Goal: Task Accomplishment & Management: Use online tool/utility

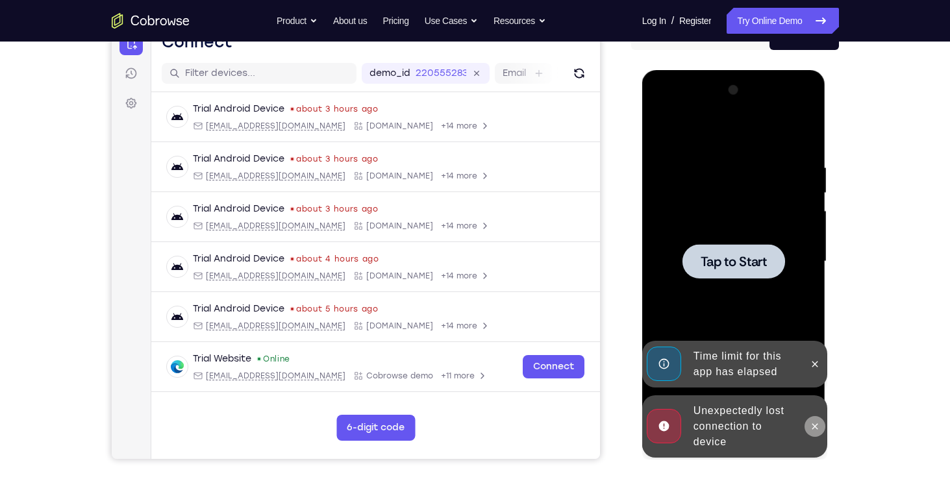
click at [814, 428] on icon at bounding box center [815, 426] width 10 height 10
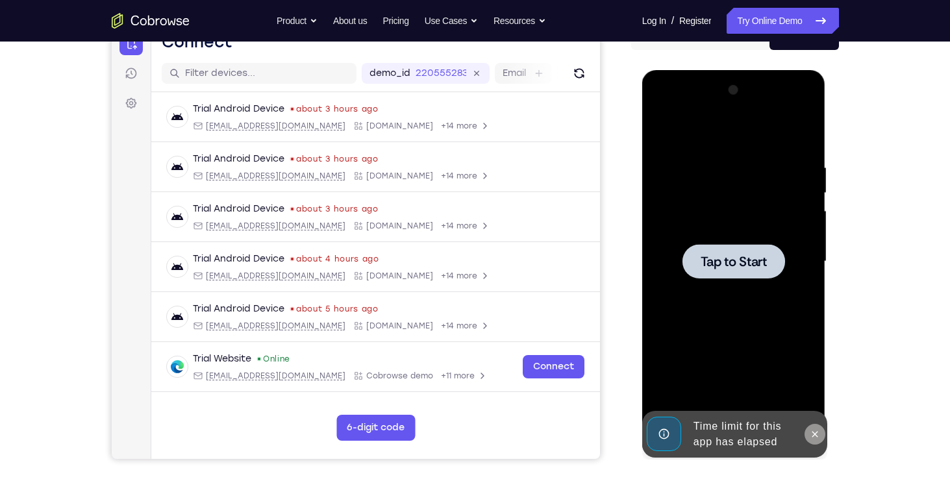
click at [816, 433] on icon at bounding box center [815, 434] width 10 height 10
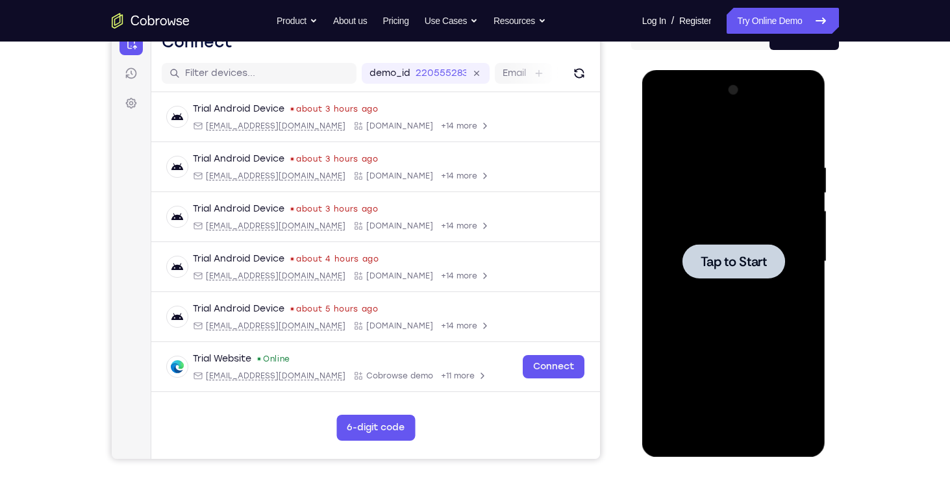
click at [681, 192] on div at bounding box center [734, 262] width 164 height 364
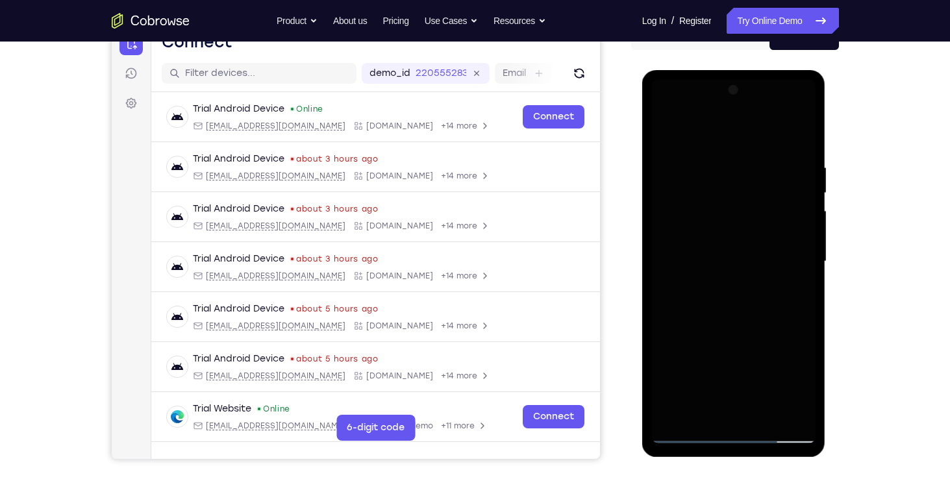
click at [733, 432] on div at bounding box center [734, 262] width 164 height 364
click at [732, 433] on div at bounding box center [734, 262] width 164 height 364
click at [788, 377] on div at bounding box center [734, 262] width 164 height 364
click at [696, 133] on div at bounding box center [734, 262] width 164 height 364
click at [789, 256] on div at bounding box center [734, 262] width 164 height 364
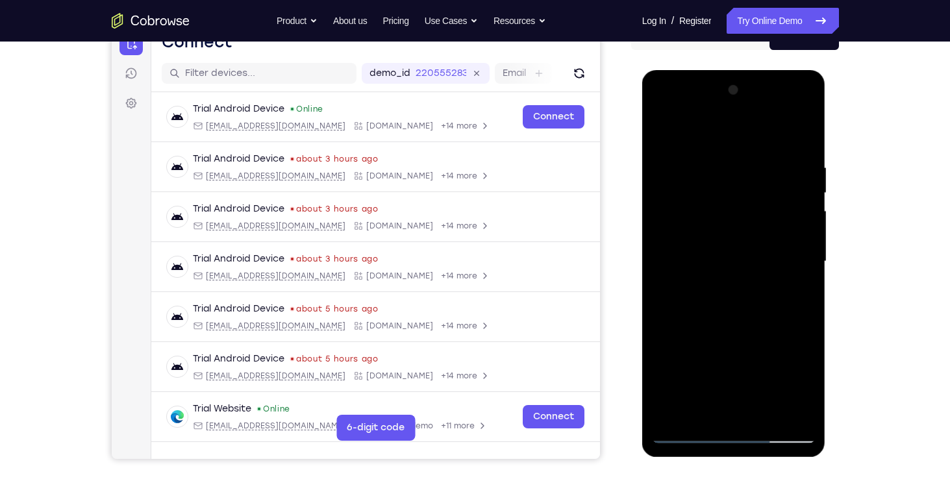
click at [724, 284] on div at bounding box center [734, 262] width 164 height 364
click at [728, 246] on div at bounding box center [734, 262] width 164 height 364
click at [728, 234] on div at bounding box center [734, 262] width 164 height 364
click at [712, 259] on div at bounding box center [734, 262] width 164 height 364
click at [709, 305] on div at bounding box center [734, 262] width 164 height 364
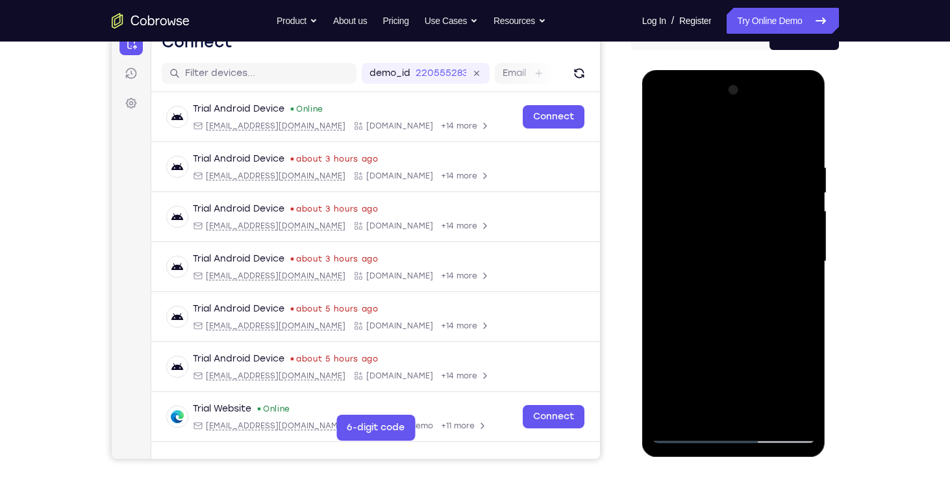
click at [710, 296] on div at bounding box center [734, 262] width 164 height 364
drag, startPoint x: 728, startPoint y: 282, endPoint x: 653, endPoint y: 286, distance: 74.7
click at [653, 286] on div at bounding box center [734, 262] width 164 height 364
click at [738, 287] on div at bounding box center [734, 262] width 164 height 364
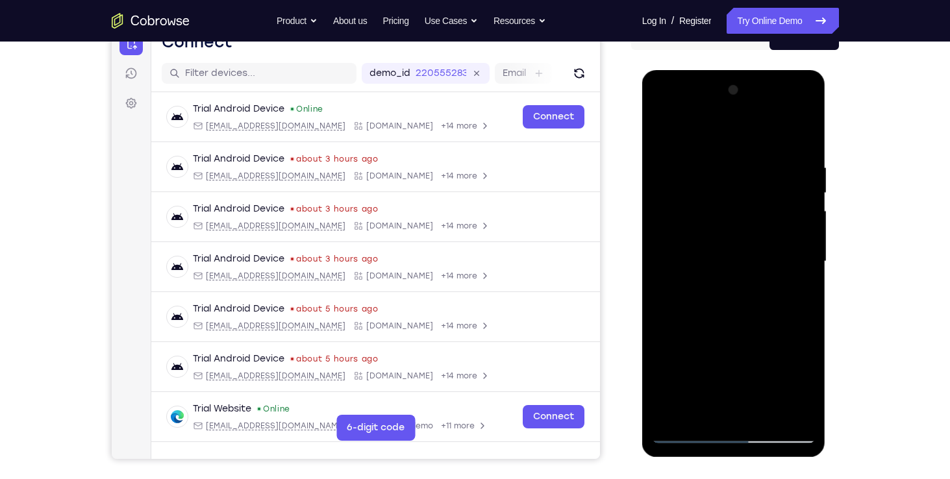
click at [728, 258] on div at bounding box center [734, 262] width 164 height 364
click at [721, 303] on div at bounding box center [734, 262] width 164 height 364
click at [711, 298] on div at bounding box center [734, 262] width 164 height 364
click at [730, 298] on div at bounding box center [734, 262] width 164 height 364
click at [772, 23] on link "Try Online Demo" at bounding box center [783, 21] width 112 height 26
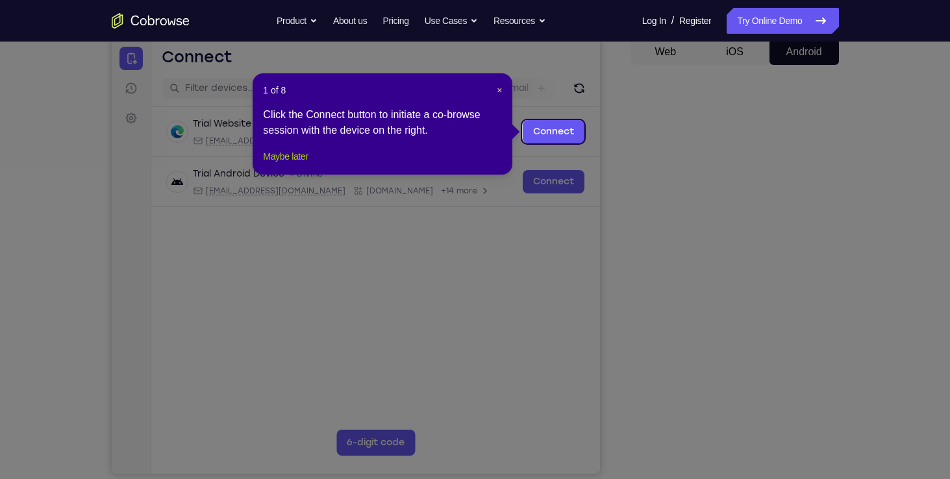
click at [301, 164] on button "Maybe later" at bounding box center [285, 157] width 45 height 16
